Goal: Transaction & Acquisition: Purchase product/service

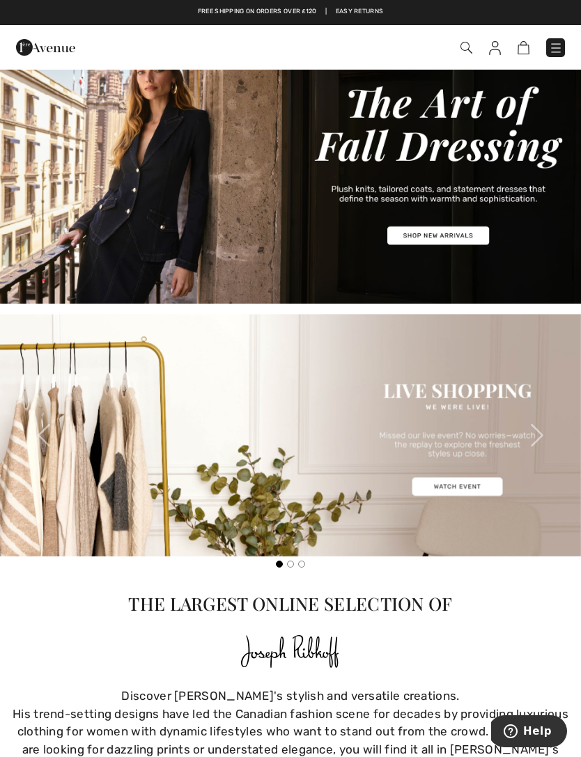
click at [452, 236] on img at bounding box center [290, 164] width 581 height 279
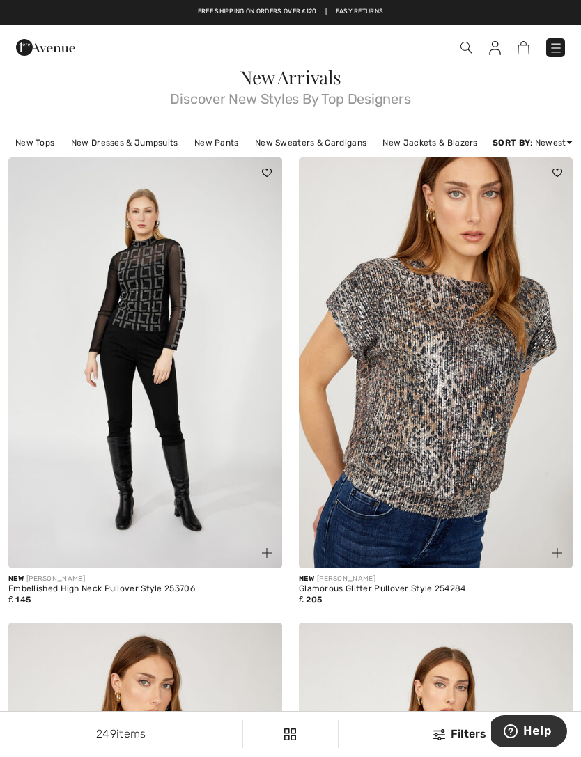
click at [104, 136] on link "New Dresses & Jumpsuits" at bounding box center [124, 143] width 121 height 18
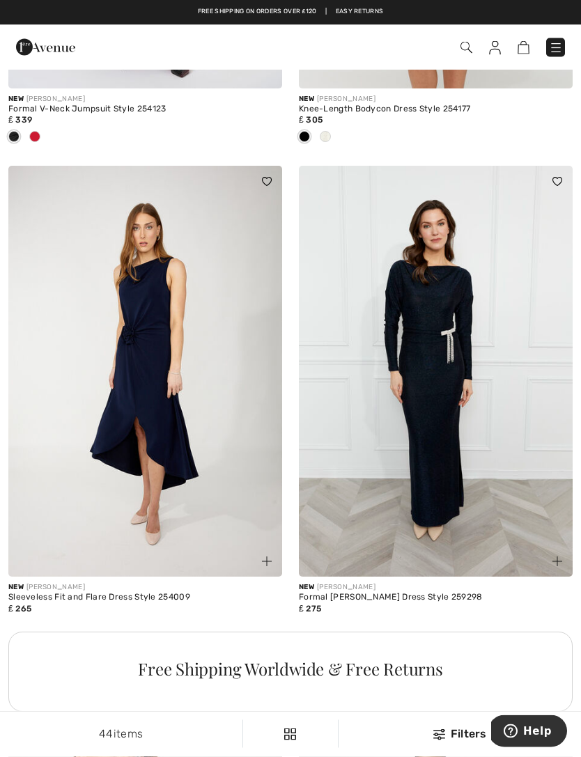
scroll to position [2393, 0]
click at [106, 470] on img at bounding box center [145, 371] width 274 height 411
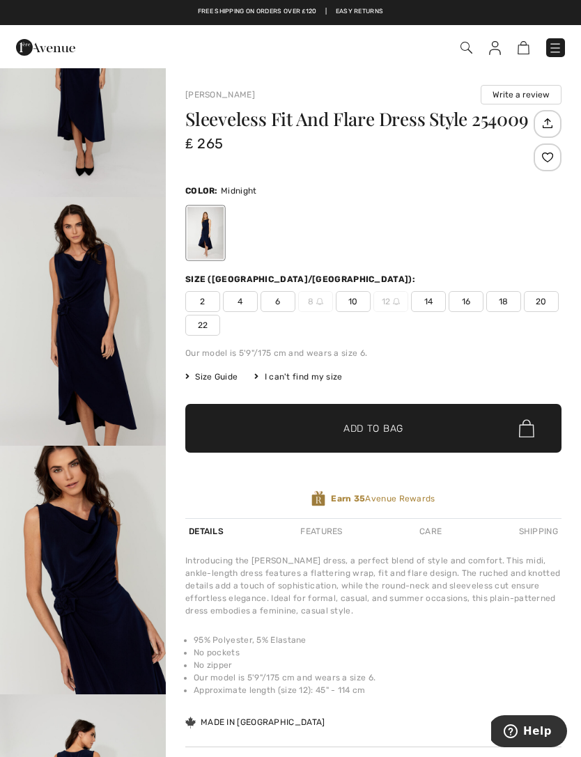
scroll to position [1364, 0]
click at [66, 356] on img "6 / 8" at bounding box center [83, 320] width 166 height 249
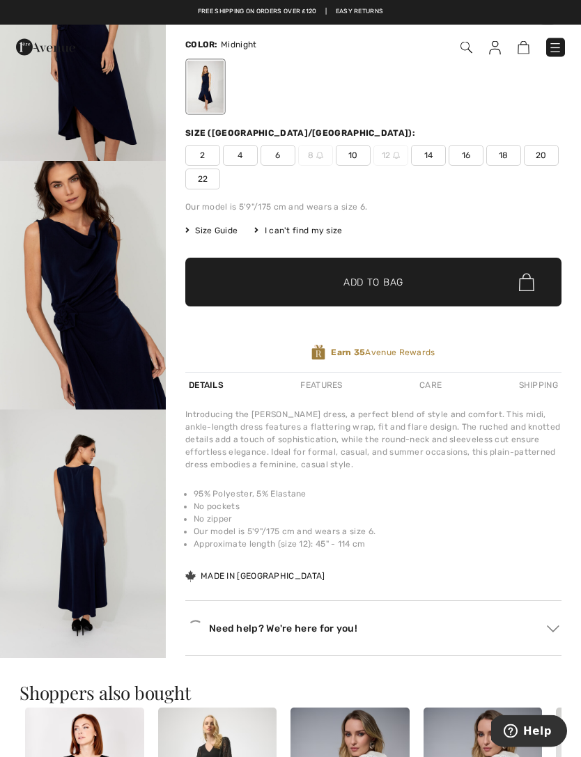
scroll to position [208, 0]
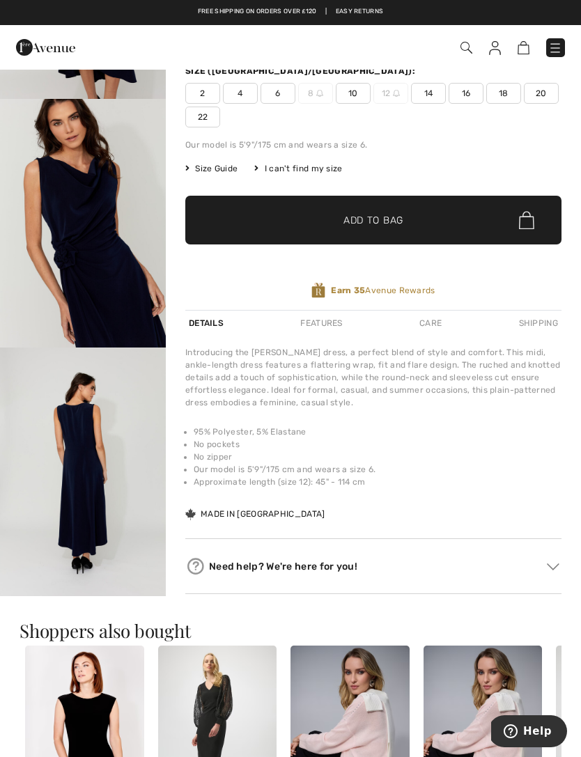
click at [61, 527] on img "8 / 8" at bounding box center [83, 472] width 166 height 249
